Goal: Information Seeking & Learning: Learn about a topic

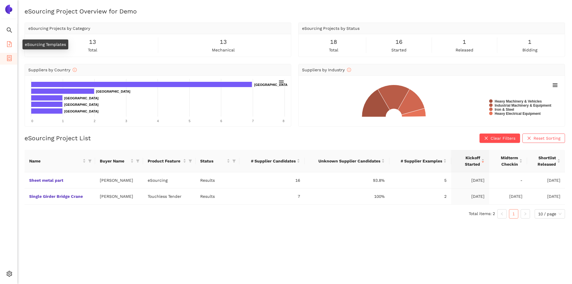
click at [12, 46] on li "eSourcing Templates" at bounding box center [8, 45] width 17 height 12
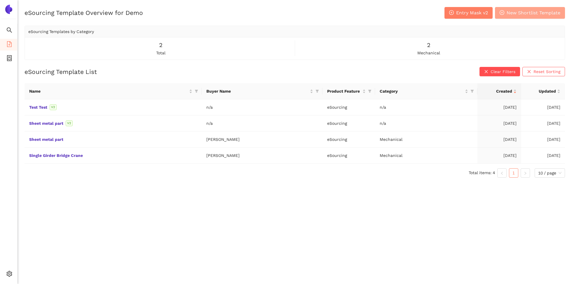
click at [529, 11] on span "New Shortlist Template" at bounding box center [534, 12] width 54 height 7
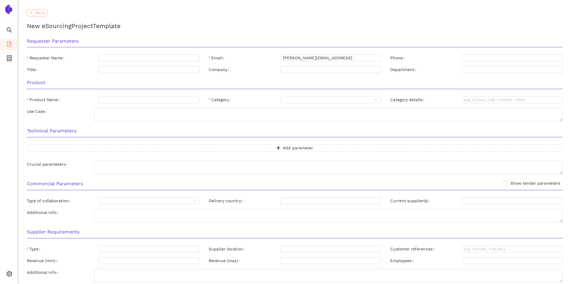
click at [37, 15] on span "Back" at bounding box center [41, 13] width 10 height 6
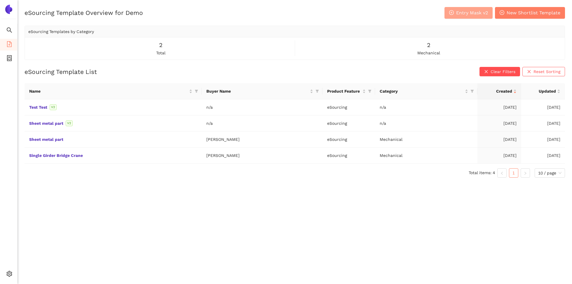
click at [472, 12] on span "Entry Mask v2" at bounding box center [472, 12] width 32 height 7
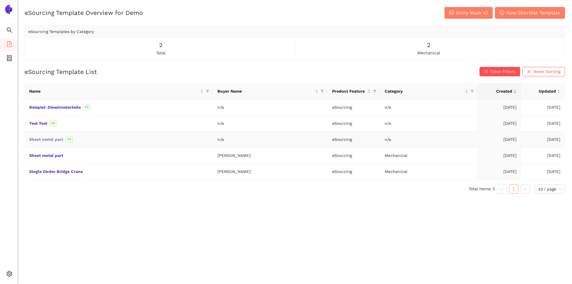
click at [0, 0] on link "Sheet metal part" at bounding box center [0, 0] width 0 height 0
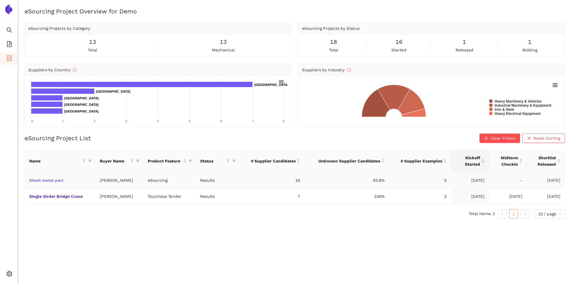
click at [0, 0] on link "Sheet metal part" at bounding box center [0, 0] width 0 height 0
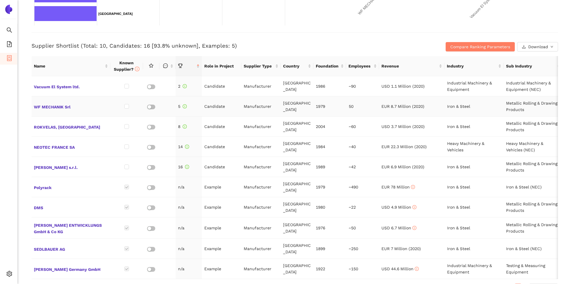
scroll to position [227, 0]
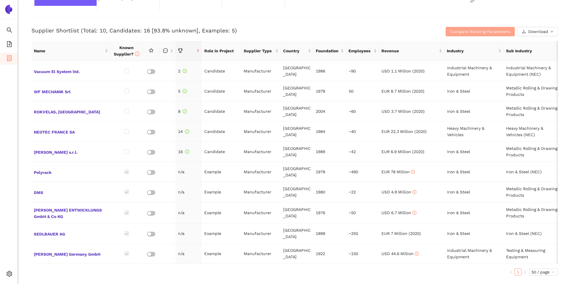
click at [485, 32] on span "Compare Ranking Parameters" at bounding box center [480, 31] width 60 height 6
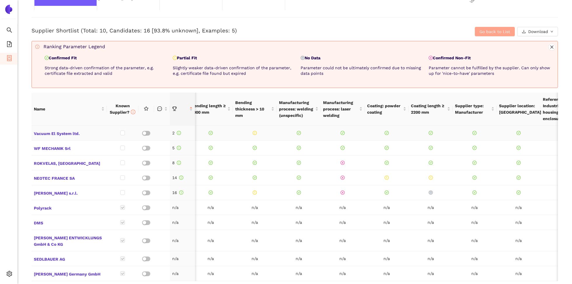
scroll to position [0, 0]
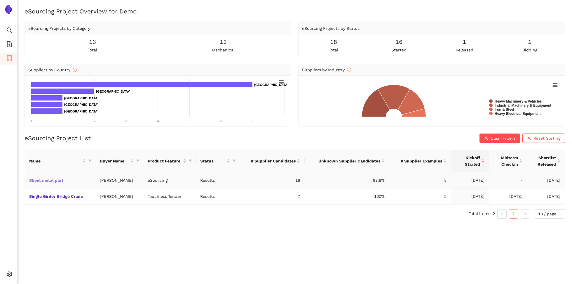
click at [0, 0] on link "Sheet metal part" at bounding box center [0, 0] width 0 height 0
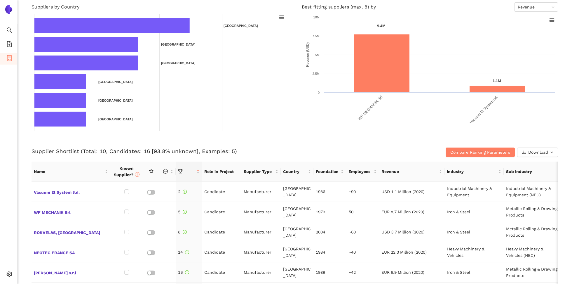
scroll to position [145, 0]
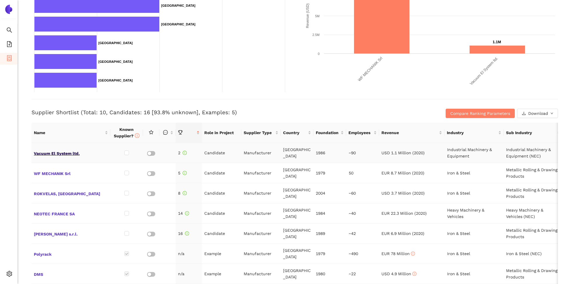
click at [56, 153] on span "Vacuum El System ltd." at bounding box center [71, 153] width 74 height 8
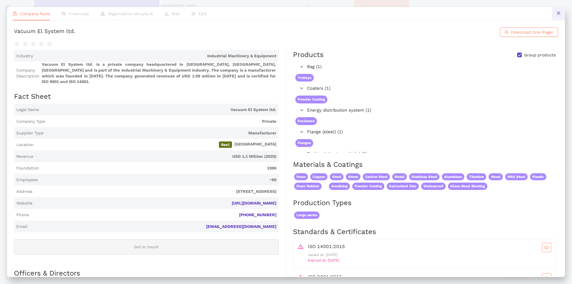
click at [556, 12] on icon "close" at bounding box center [558, 13] width 5 height 5
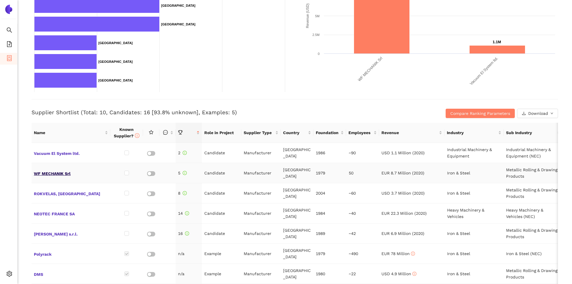
click at [59, 173] on span "WF MECHANIK Srl" at bounding box center [71, 173] width 74 height 8
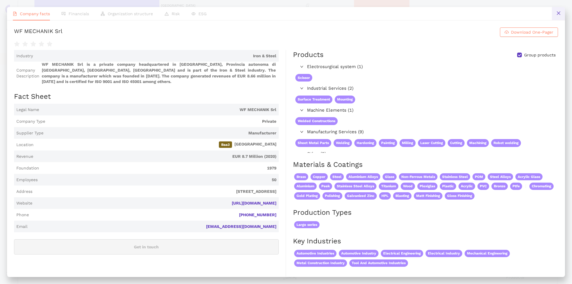
click at [560, 14] on icon "close" at bounding box center [558, 13] width 5 height 5
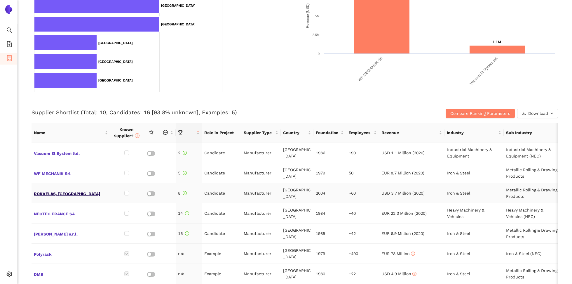
click at [48, 192] on span "ROKVELAS, UAB" at bounding box center [71, 193] width 74 height 8
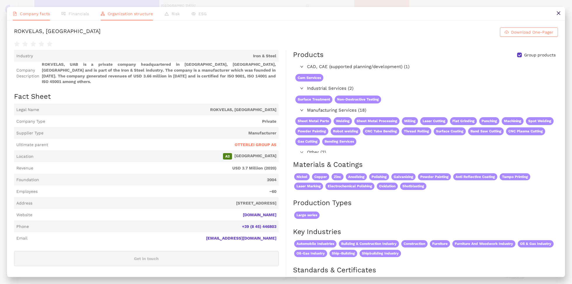
click at [134, 15] on span "Organization structure" at bounding box center [130, 13] width 45 height 5
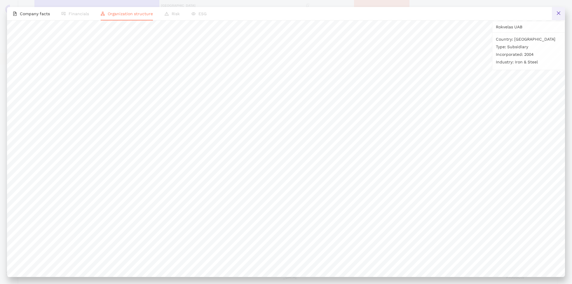
click at [561, 13] on icon "close" at bounding box center [558, 13] width 5 height 5
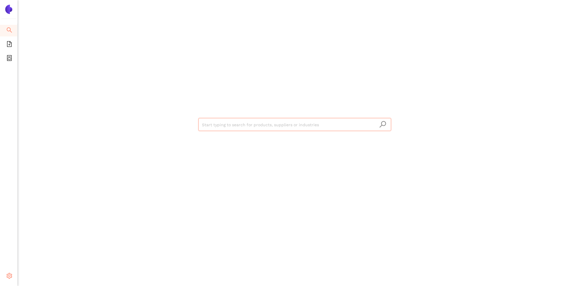
click at [8, 274] on icon "setting" at bounding box center [9, 276] width 6 height 6
click at [38, 271] on li "Logout" at bounding box center [42, 277] width 48 height 12
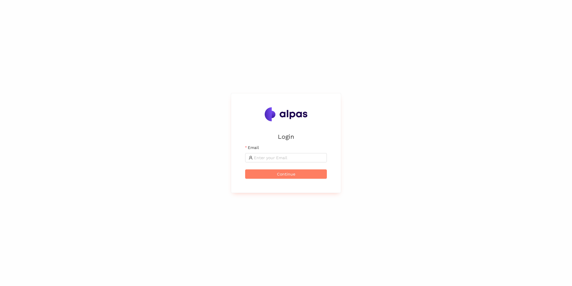
click at [271, 152] on div "Email" at bounding box center [286, 148] width 82 height 9
click at [272, 160] on input "Email" at bounding box center [288, 158] width 69 height 6
type input "henri.huselstein@alpas.ai"
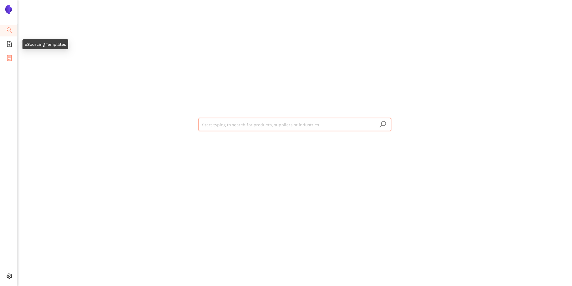
click at [13, 57] on li "eSourcing Projects" at bounding box center [8, 59] width 17 height 12
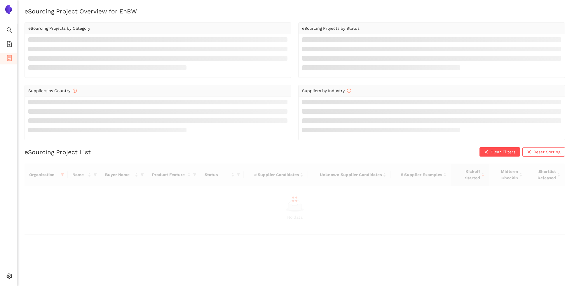
click at [62, 175] on div at bounding box center [295, 199] width 541 height 71
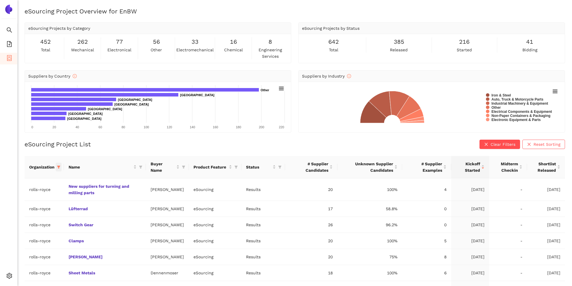
click at [60, 166] on icon "filter" at bounding box center [59, 167] width 4 height 4
click at [33, 180] on input "text" at bounding box center [39, 179] width 48 height 6
type input "de"
click at [28, 211] on span "deutz" at bounding box center [33, 211] width 51 height 6
checkbox input "true"
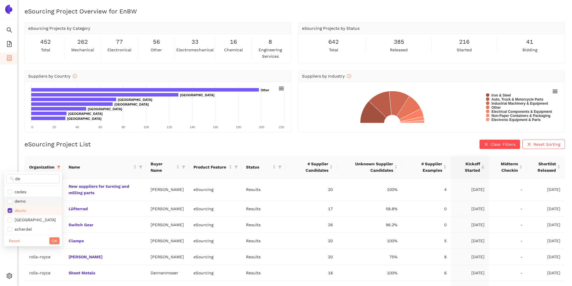
scroll to position [28, 0]
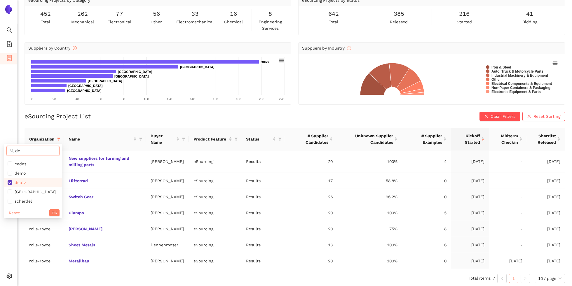
click at [39, 149] on input "de" at bounding box center [35, 151] width 41 height 6
type input "roll"
click at [34, 165] on span "rolls-royce" at bounding box center [24, 164] width 24 height 5
checkbox input "false"
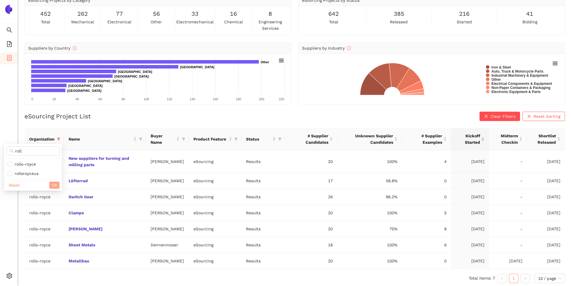
click at [53, 185] on span "OK" at bounding box center [55, 185] width 6 height 6
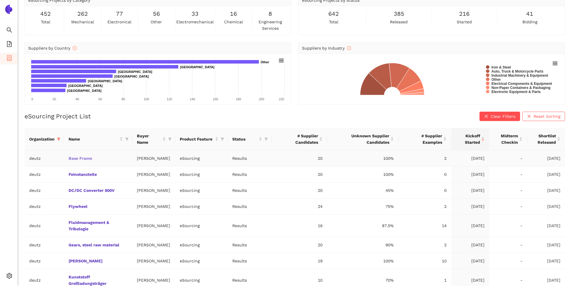
click at [0, 0] on link "Base Frame" at bounding box center [0, 0] width 0 height 0
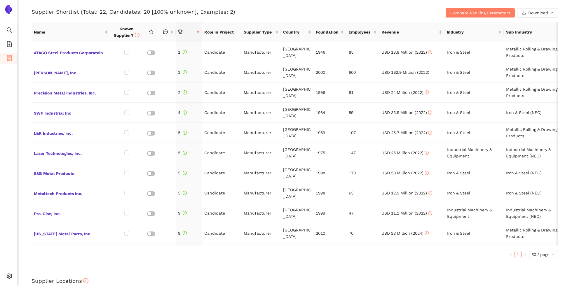
scroll to position [224, 0]
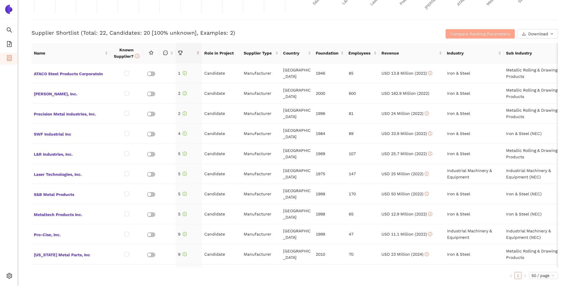
click at [488, 34] on span "Compare Ranking Parameters" at bounding box center [480, 34] width 60 height 6
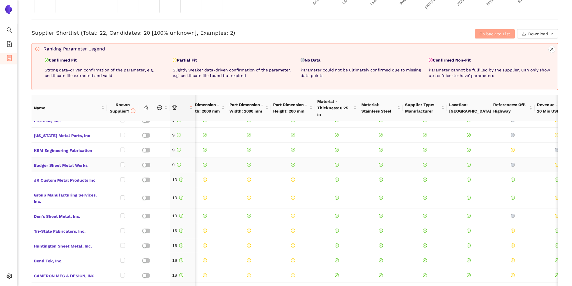
scroll to position [0, 0]
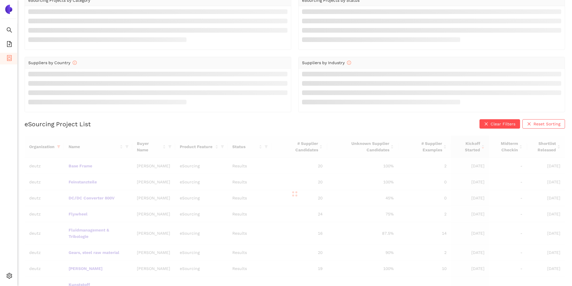
click at [79, 169] on div at bounding box center [295, 194] width 541 height 117
click at [79, 168] on div at bounding box center [295, 194] width 541 height 117
click at [82, 164] on div at bounding box center [295, 194] width 541 height 117
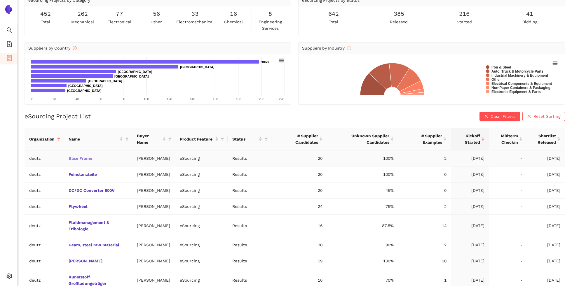
click at [0, 0] on link "Base Frame" at bounding box center [0, 0] width 0 height 0
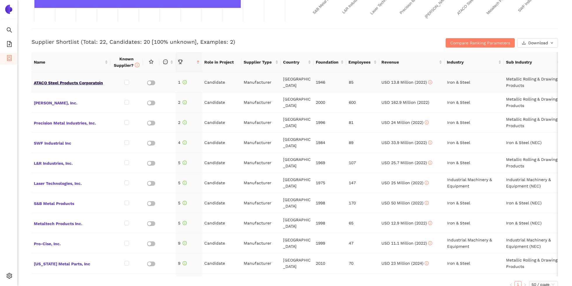
click at [65, 81] on span "ATACO Steel Products Corporatoin" at bounding box center [71, 83] width 74 height 8
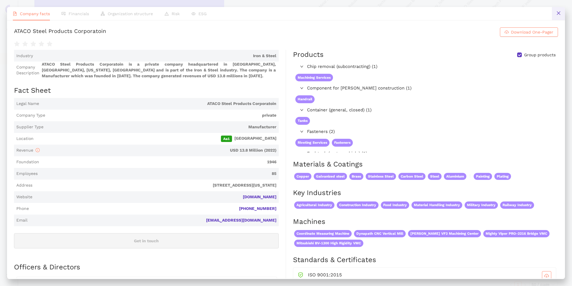
click at [558, 13] on icon "close" at bounding box center [558, 13] width 5 height 5
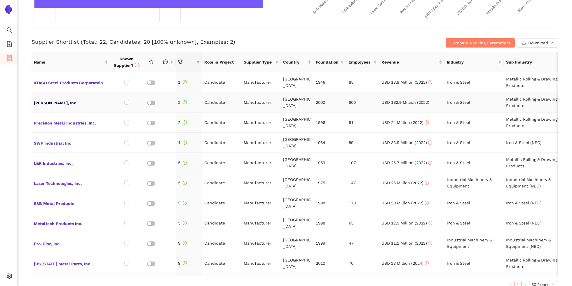
click at [51, 99] on span "Robinson, Inc." at bounding box center [71, 103] width 74 height 8
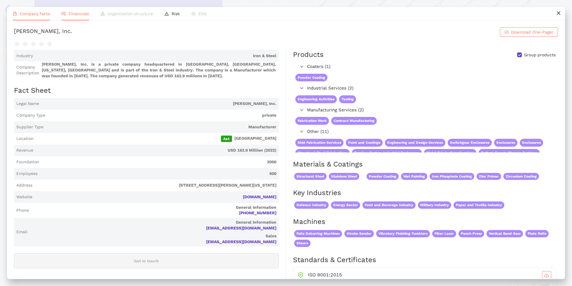
click at [88, 15] on span "Financials" at bounding box center [79, 13] width 20 height 5
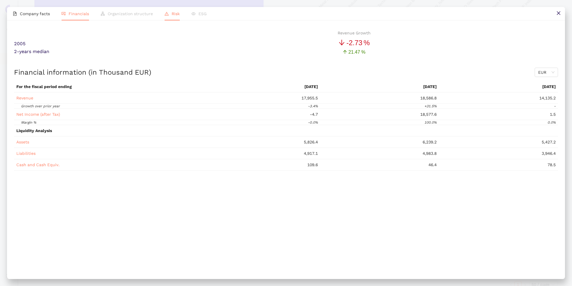
click at [170, 18] on li "Risk" at bounding box center [172, 13] width 27 height 13
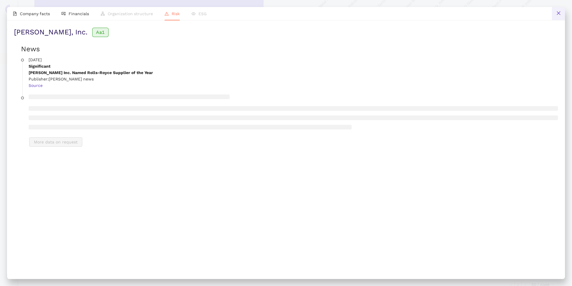
click at [561, 13] on button at bounding box center [558, 13] width 13 height 13
